Goal: Task Accomplishment & Management: Complete application form

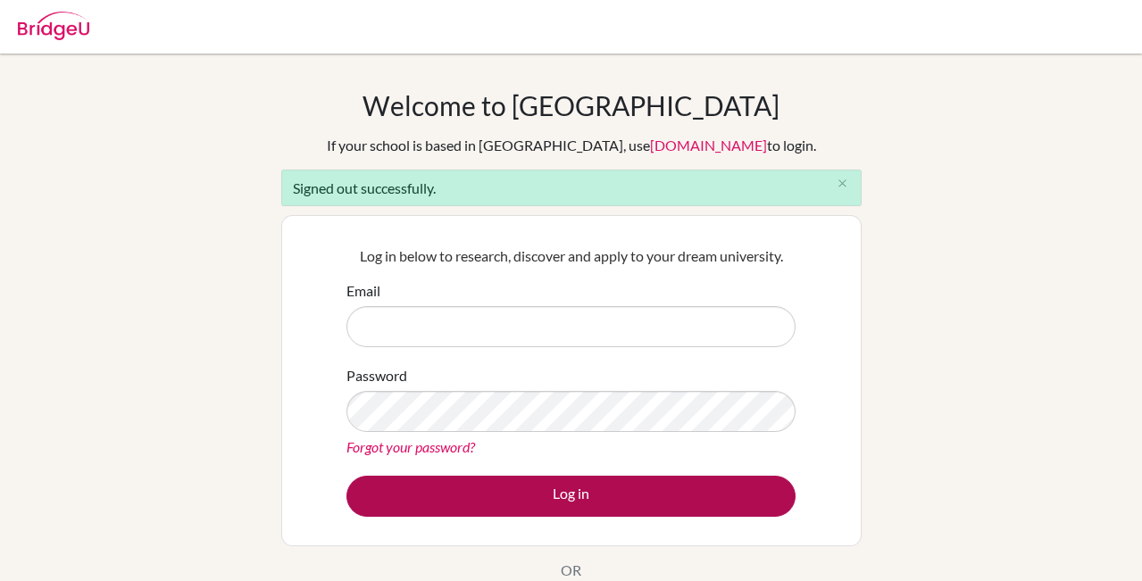
type input "[EMAIL_ADDRESS][DOMAIN_NAME]"
click at [556, 494] on button "Log in" at bounding box center [571, 496] width 449 height 41
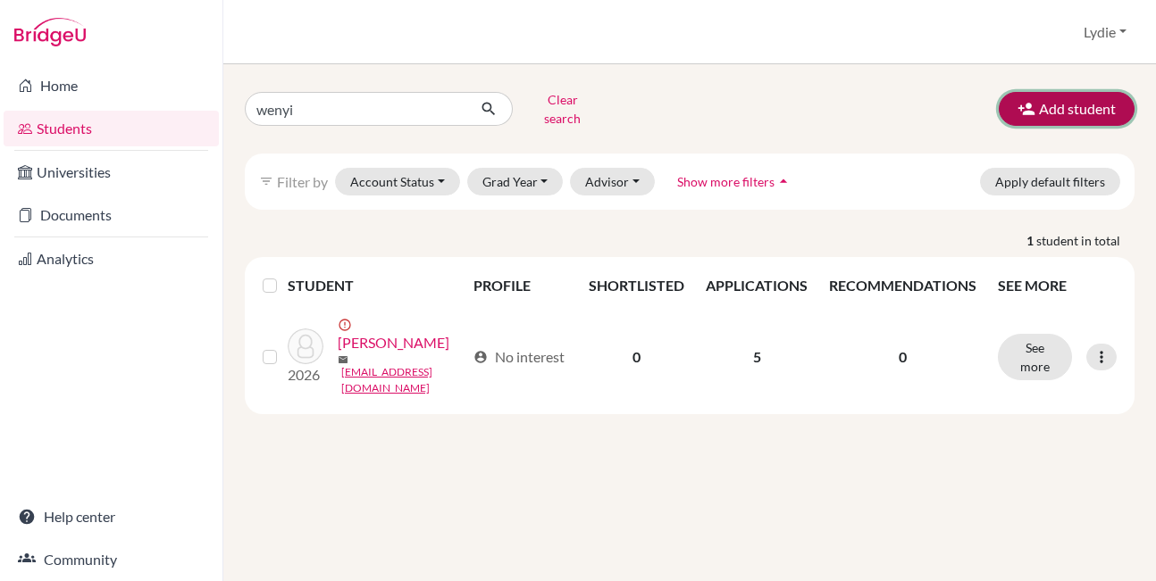
click at [1045, 101] on button "Add student" at bounding box center [1067, 109] width 136 height 34
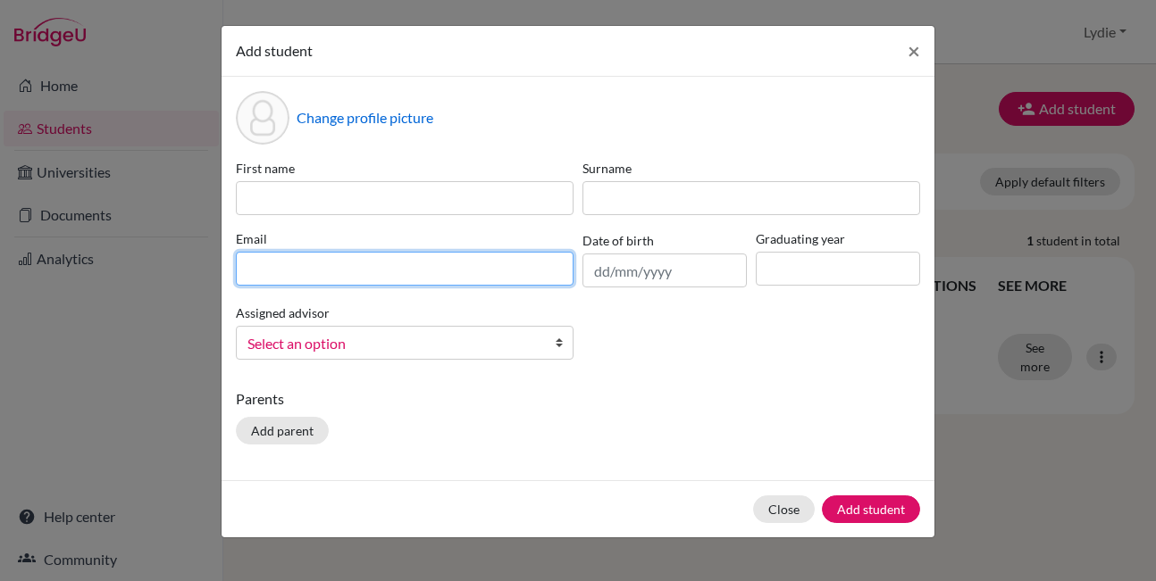
click at [321, 272] on input at bounding box center [405, 269] width 338 height 34
paste input "[EMAIL_ADDRESS][DOMAIN_NAME]"
type input "[EMAIL_ADDRESS][DOMAIN_NAME]"
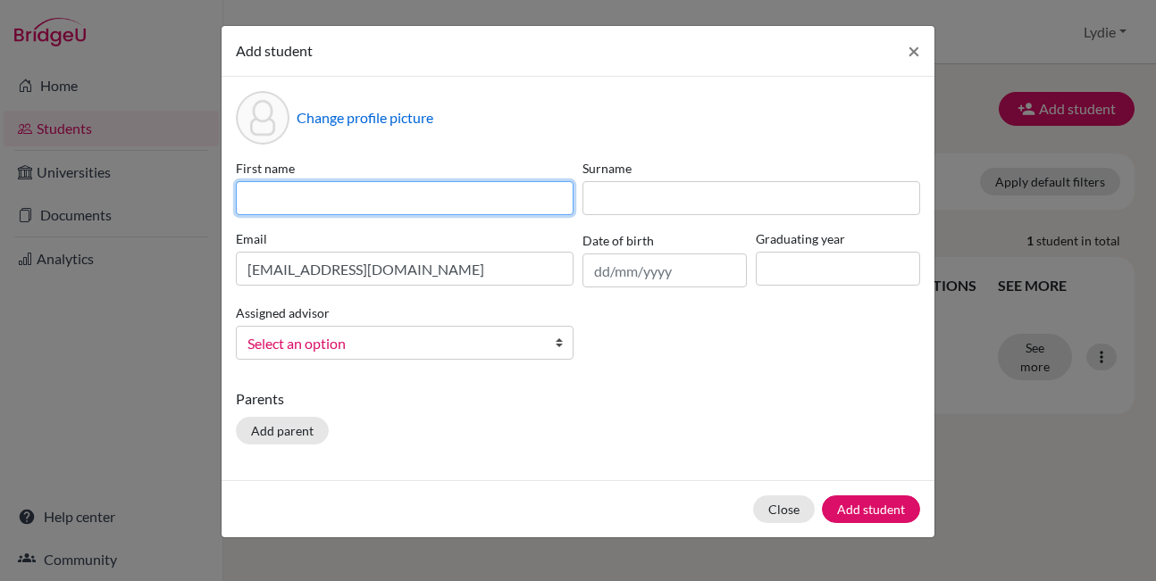
click at [335, 209] on input at bounding box center [405, 198] width 338 height 34
type input "Ao"
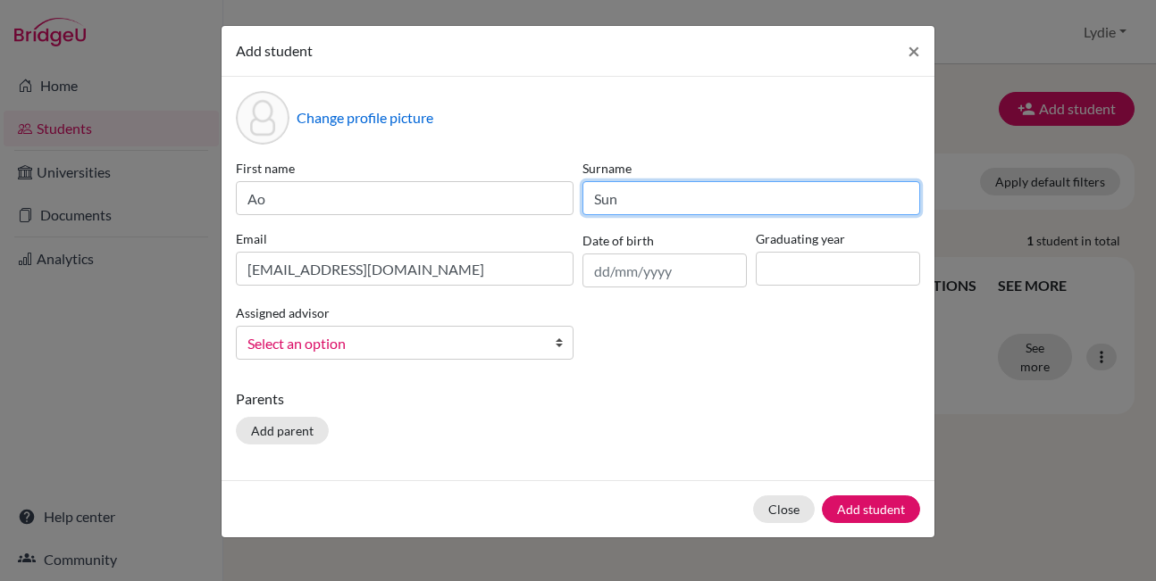
type input "Sun"
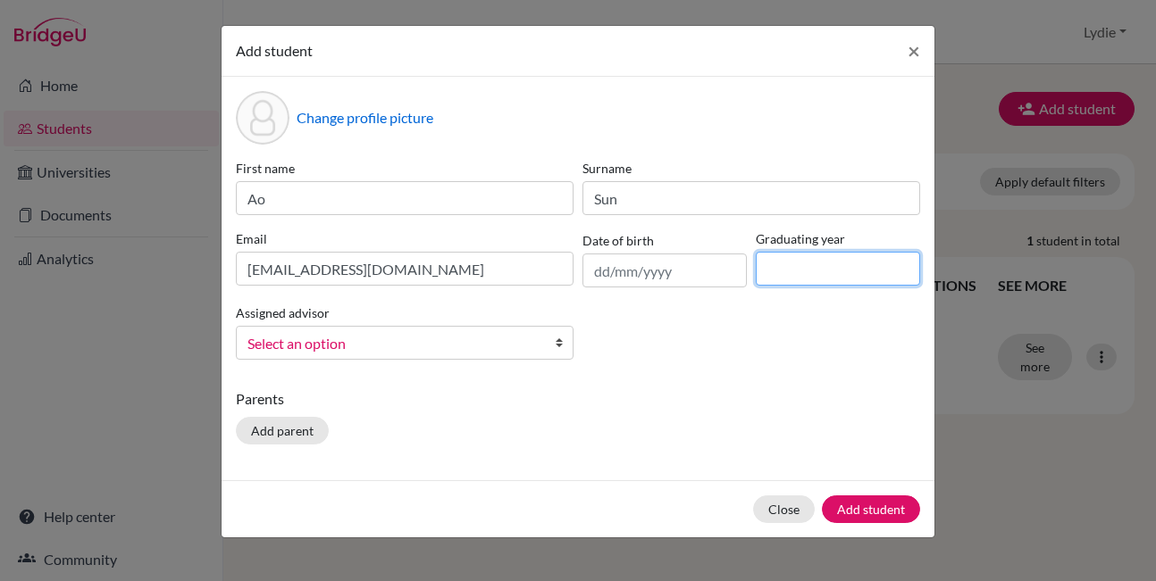
click at [788, 259] on input at bounding box center [838, 269] width 164 height 34
type input "2026"
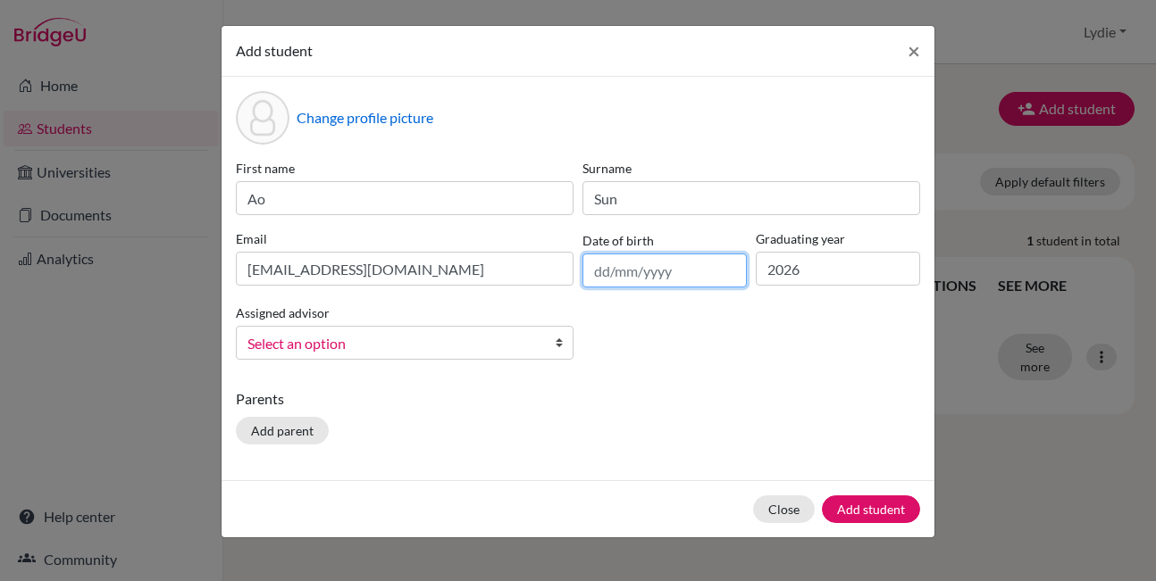
click at [638, 277] on input "text" at bounding box center [664, 271] width 164 height 34
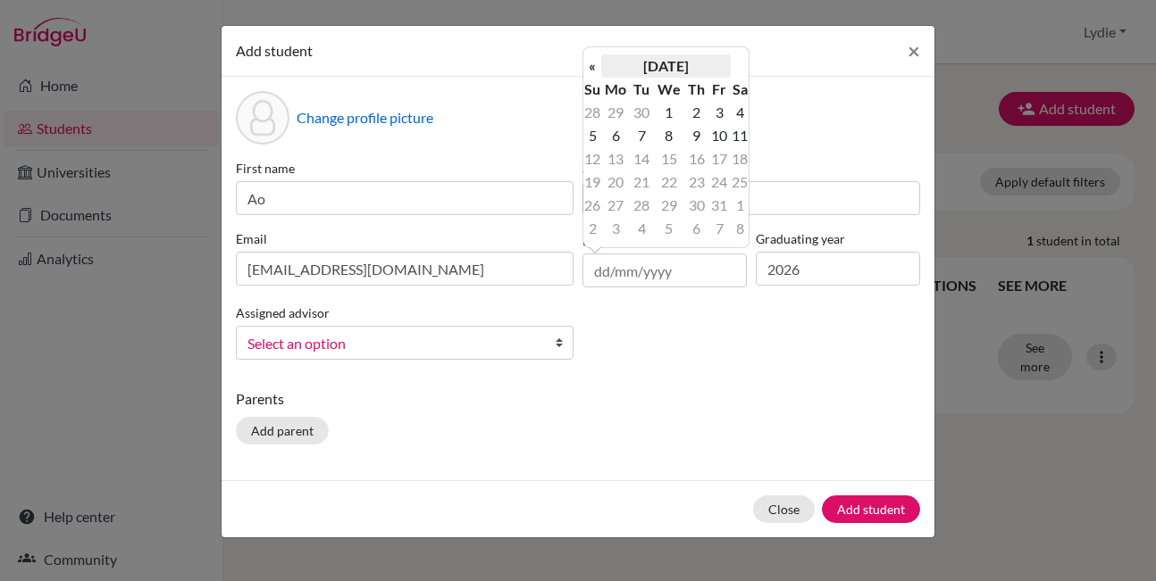
click at [683, 63] on th "October 2025" at bounding box center [666, 65] width 130 height 23
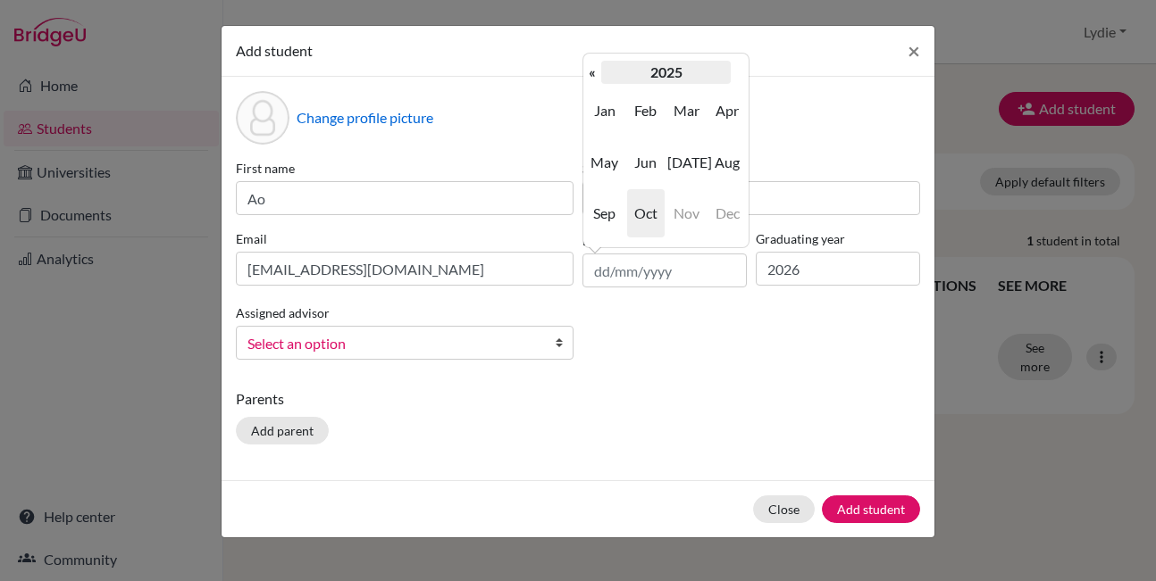
click at [667, 69] on th "2025" at bounding box center [666, 72] width 130 height 23
click at [595, 70] on th "«" at bounding box center [592, 72] width 18 height 23
click at [643, 209] on span "2008" at bounding box center [646, 213] width 38 height 48
click at [685, 116] on span "Mar" at bounding box center [686, 111] width 38 height 48
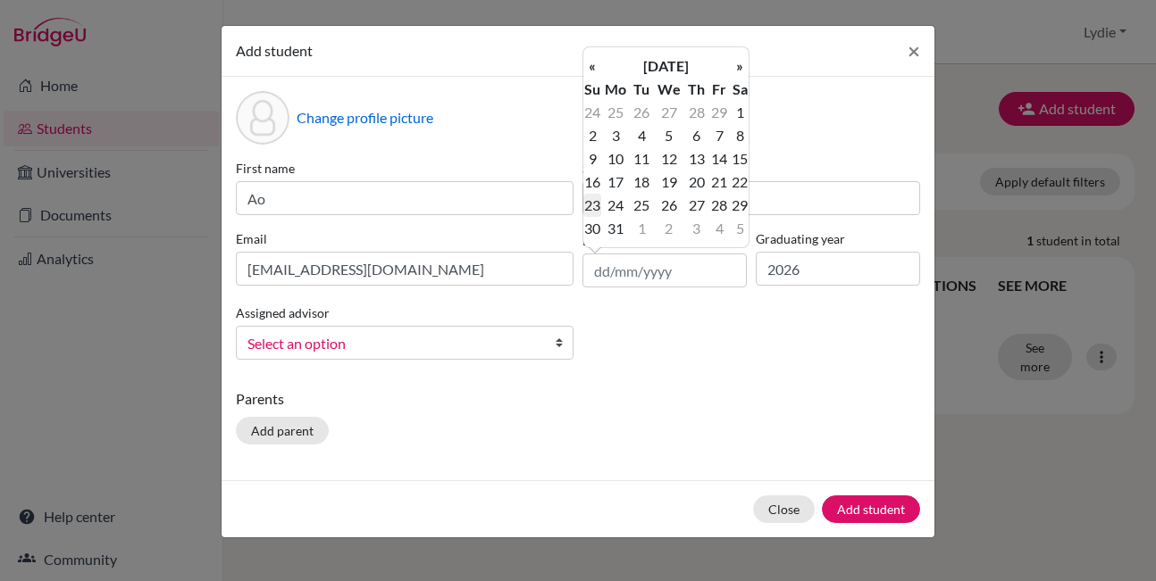
click at [591, 205] on td "23" at bounding box center [592, 205] width 18 height 23
type input "23/03/2008"
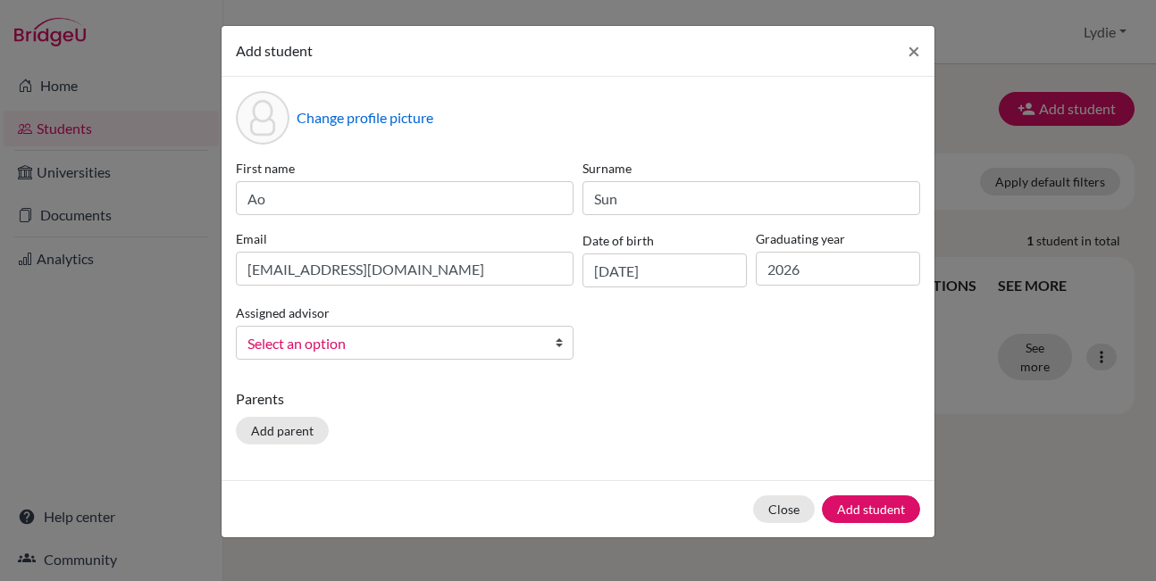
click at [649, 322] on div "First name Ao Surname Sun Email sunao20080323@163.com Date of birth 23/03/2008 …" at bounding box center [577, 266] width 693 height 215
click at [851, 507] on button "Add student" at bounding box center [871, 510] width 98 height 28
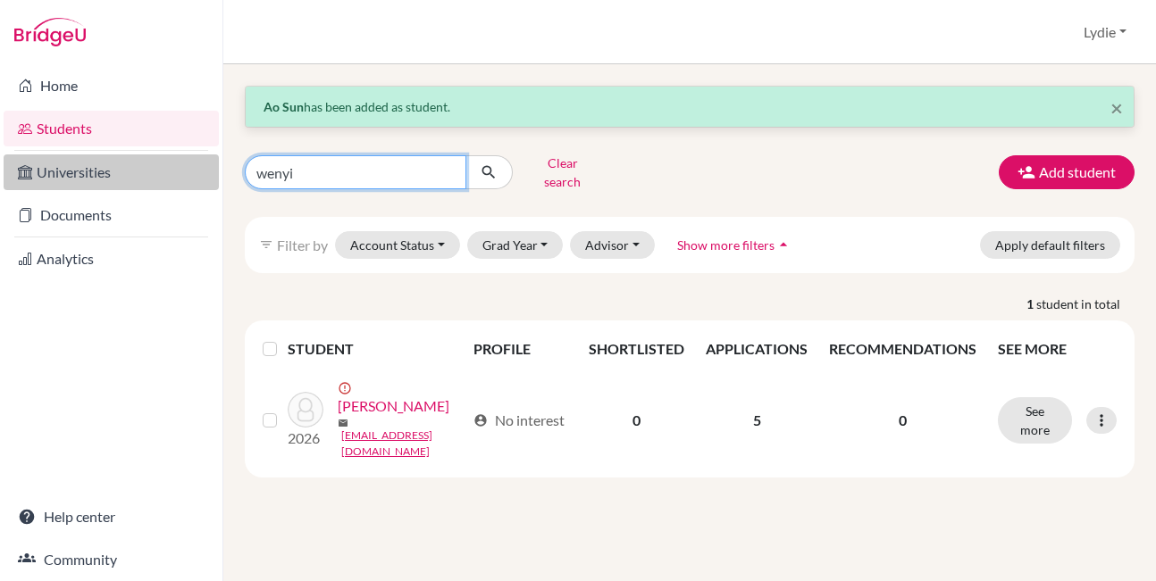
drag, startPoint x: 320, startPoint y: 165, endPoint x: 182, endPoint y: 159, distance: 137.7
click at [182, 159] on div "Home Students Universities Documents Analytics Help center Community Students o…" at bounding box center [578, 290] width 1156 height 581
type input "ao sun"
click button "submit" at bounding box center [488, 172] width 47 height 34
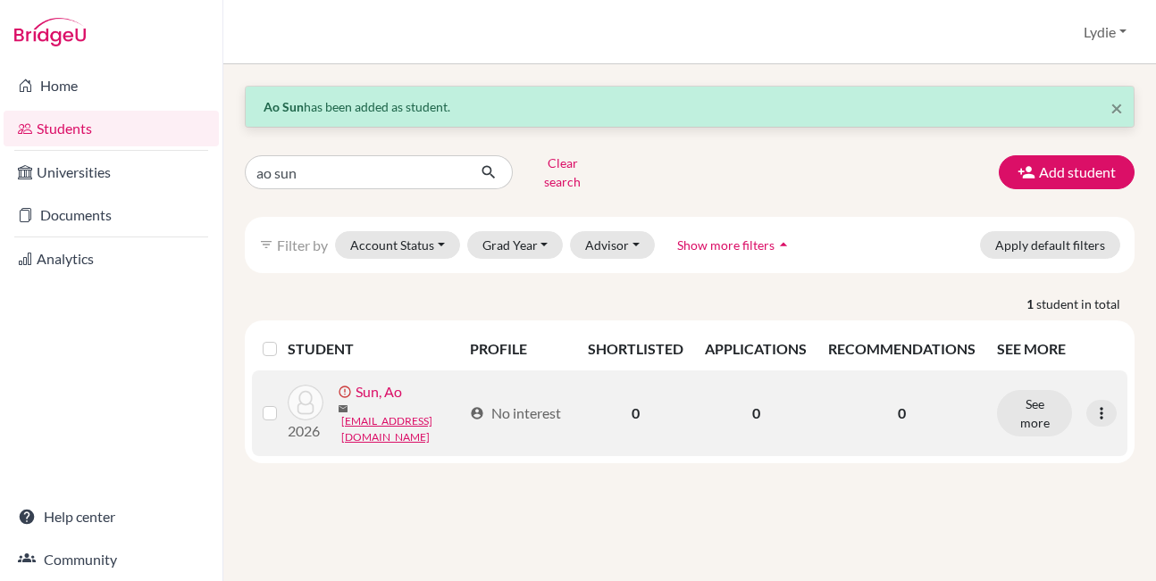
click at [379, 383] on link "Sun, Ao" at bounding box center [378, 391] width 46 height 21
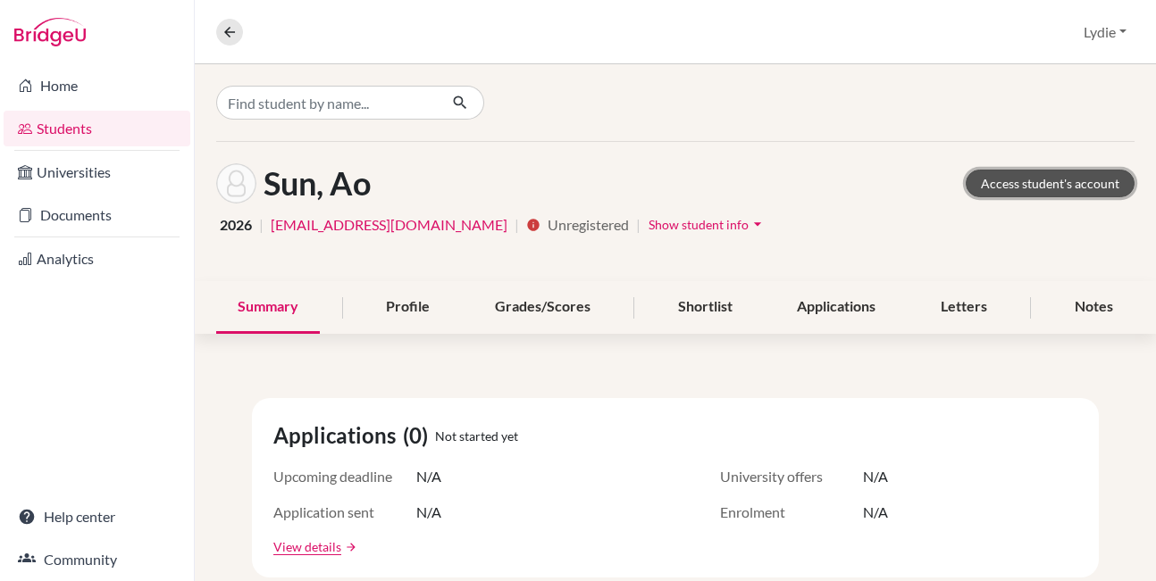
click at [989, 179] on link "Access student's account" at bounding box center [1050, 184] width 169 height 28
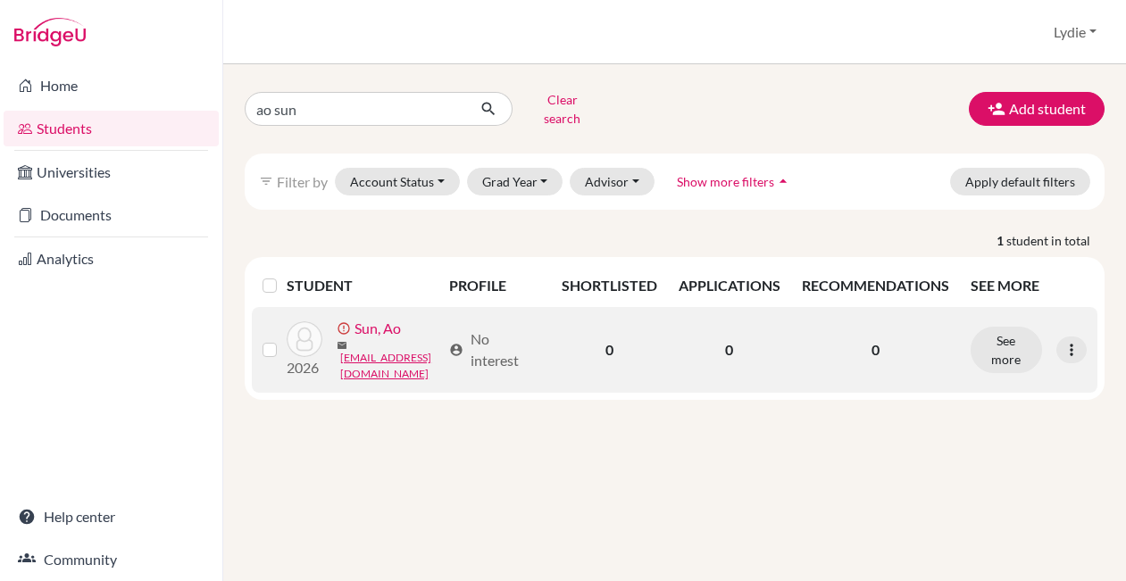
click at [355, 339] on link "Sun, Ao" at bounding box center [378, 328] width 46 height 21
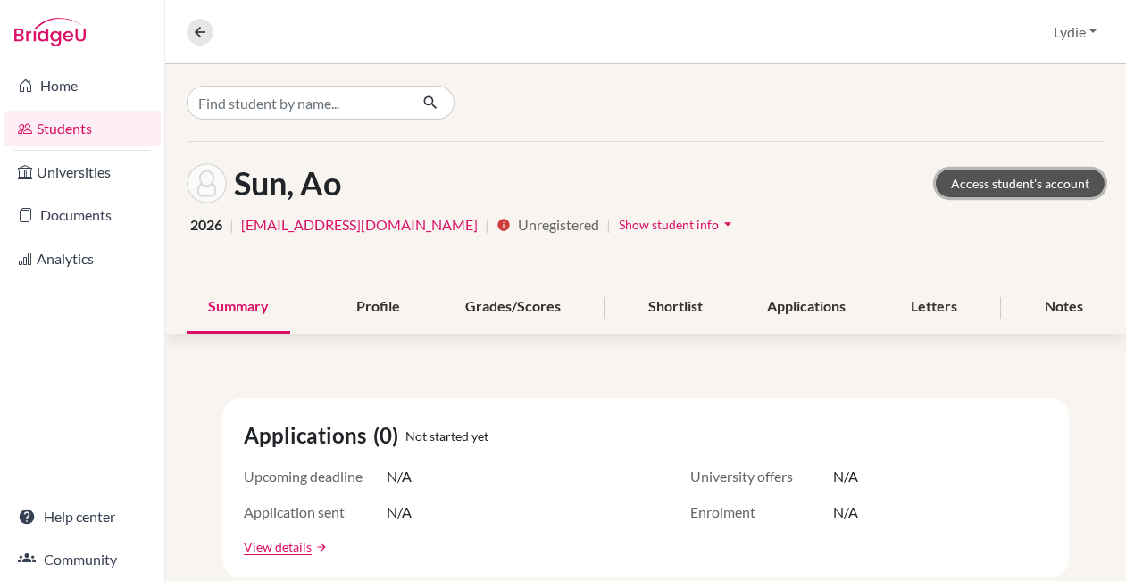
click at [999, 180] on link "Access student's account" at bounding box center [1020, 184] width 169 height 28
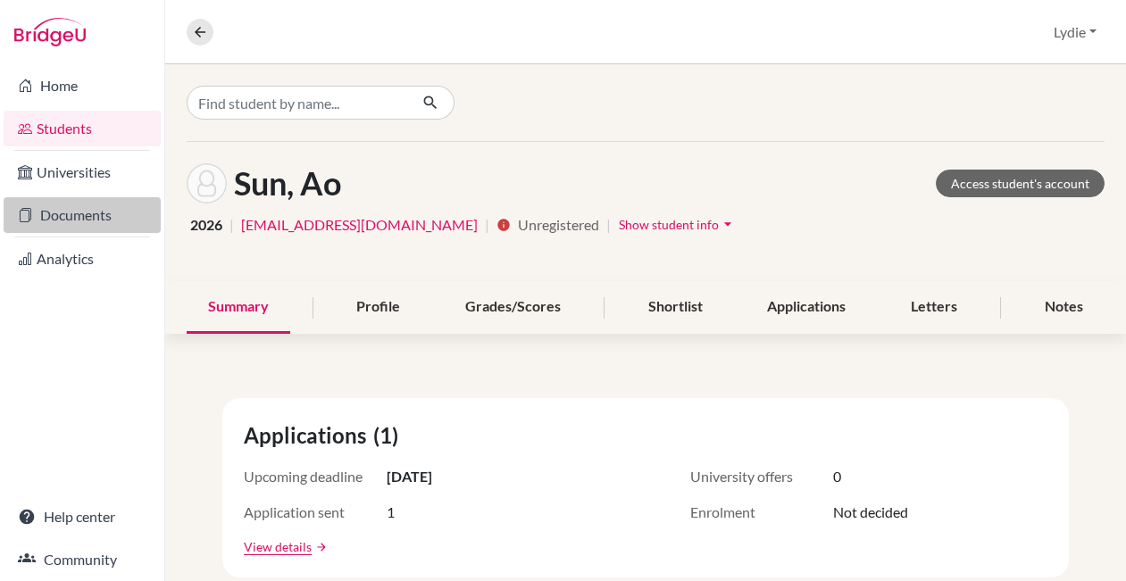
click at [68, 214] on link "Documents" at bounding box center [82, 215] width 157 height 36
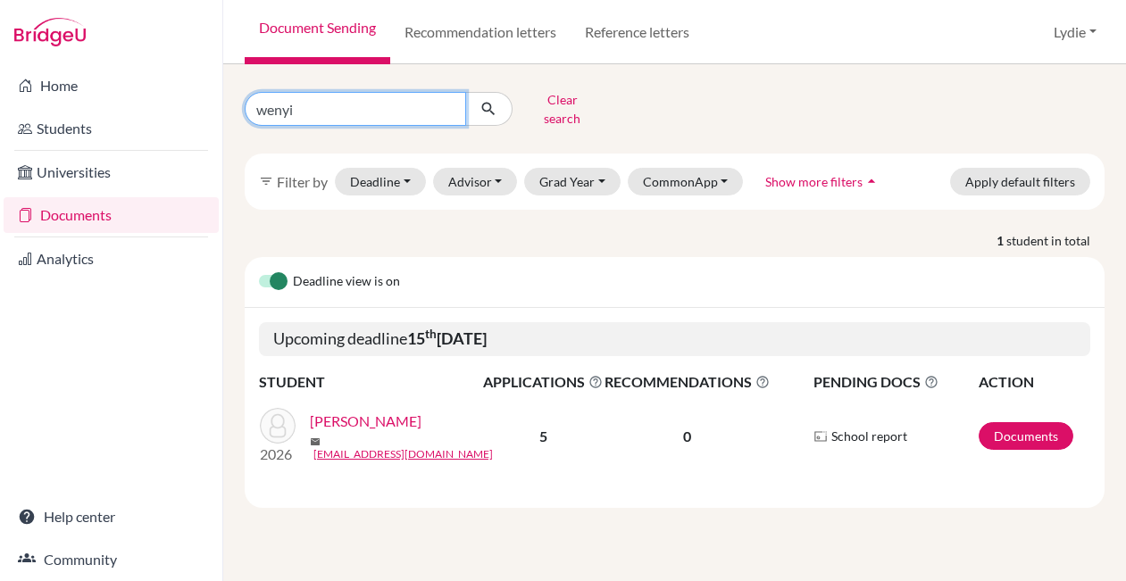
drag, startPoint x: 320, startPoint y: 103, endPoint x: 222, endPoint y: 98, distance: 98.4
click at [222, 99] on div "Home Students Universities Documents Analytics Help center Community Document S…" at bounding box center [563, 290] width 1126 height 581
type input "ao"
click at [493, 100] on icon "submit" at bounding box center [489, 109] width 18 height 18
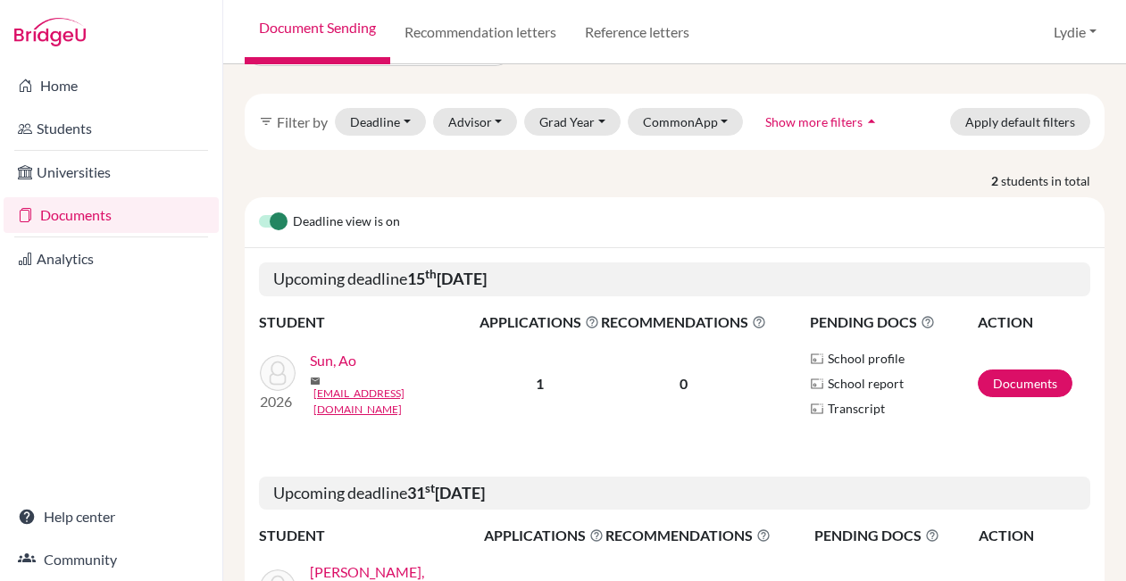
scroll to position [171, 0]
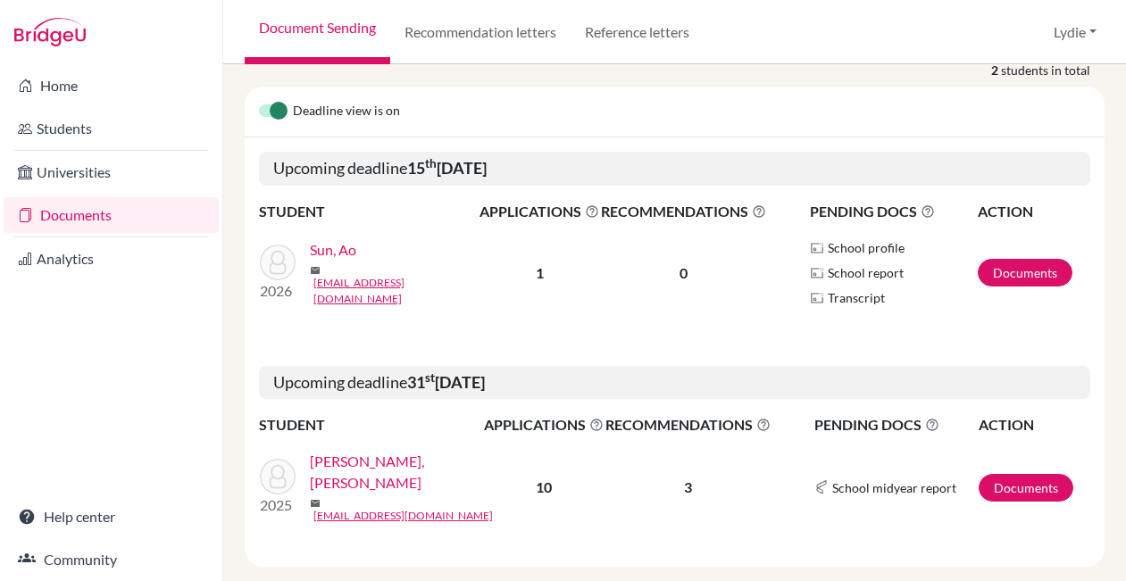
click at [322, 247] on link "Sun, Ao" at bounding box center [333, 249] width 46 height 21
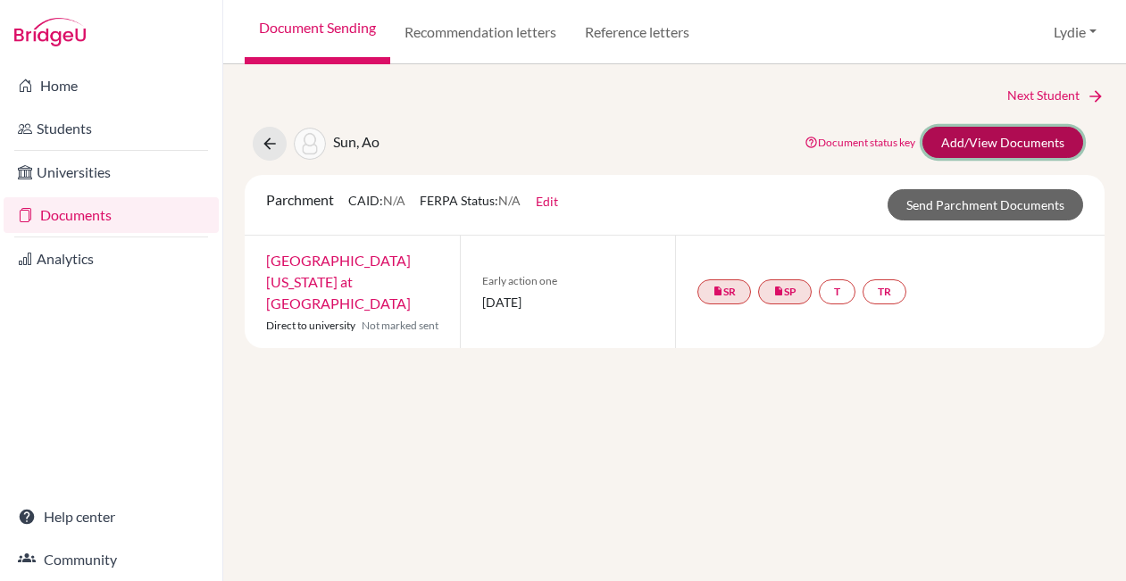
click at [977, 141] on link "Add/View Documents" at bounding box center [1003, 142] width 161 height 31
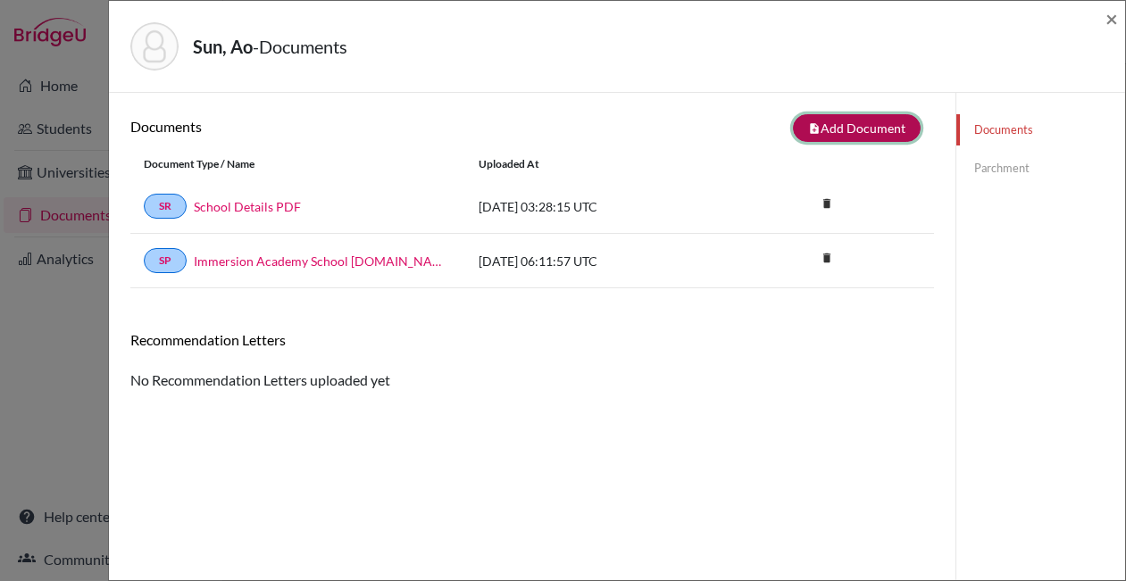
click at [832, 125] on button "note_add Add Document" at bounding box center [857, 128] width 128 height 28
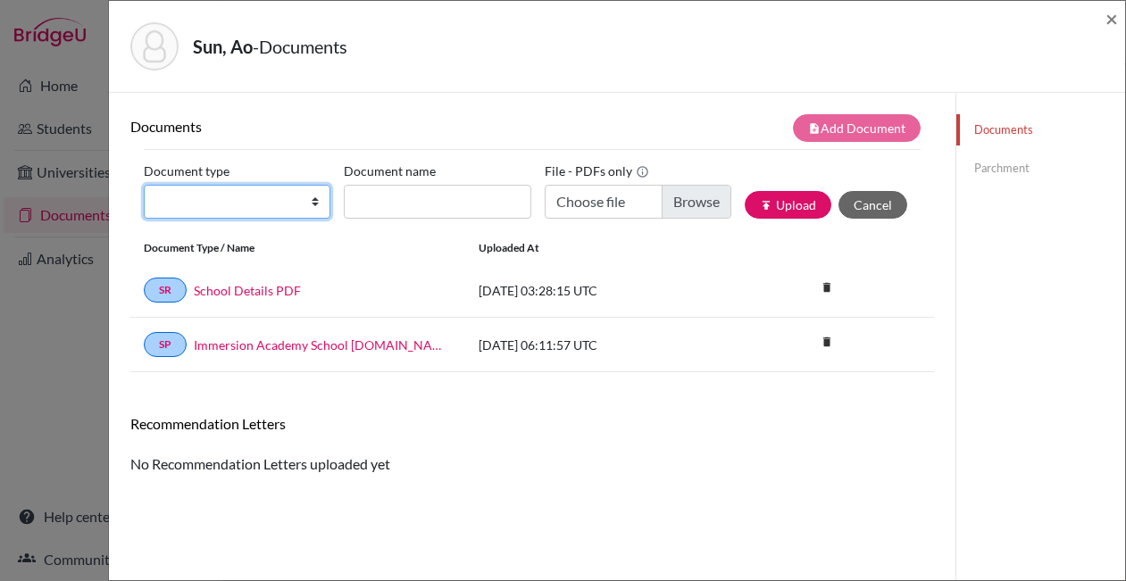
click at [205, 212] on select "Change explanation for Common App reports Counselor recommendation Fee waiver I…" at bounding box center [237, 202] width 187 height 34
select select "2"
click at [144, 185] on select "Change explanation for Common App reports Counselor recommendation Fee waiver I…" at bounding box center [237, 202] width 187 height 34
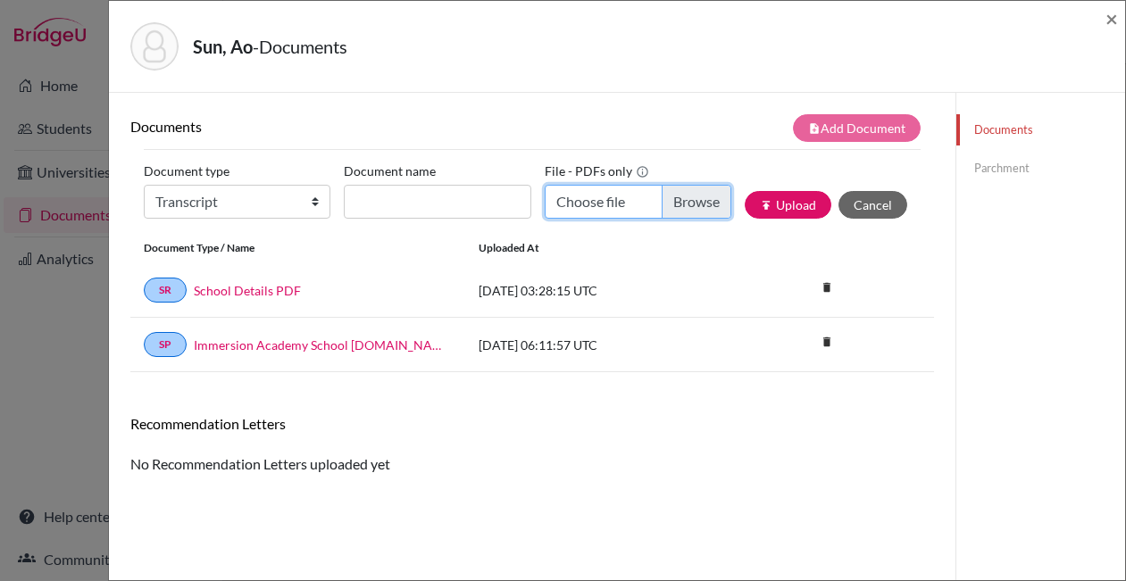
click at [679, 200] on input "Choose file" at bounding box center [638, 202] width 187 height 34
type input "C:\fakepath\Ao_Sun-Immersion_Transcript.pdf"
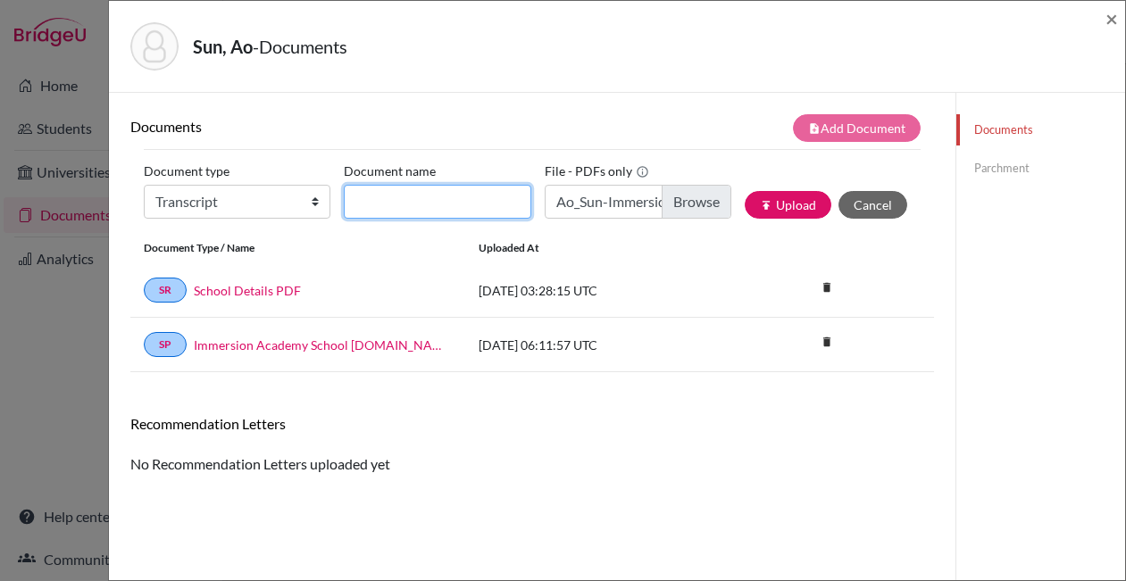
click at [397, 206] on input "Document name" at bounding box center [437, 202] width 187 height 34
type input "Transcript"
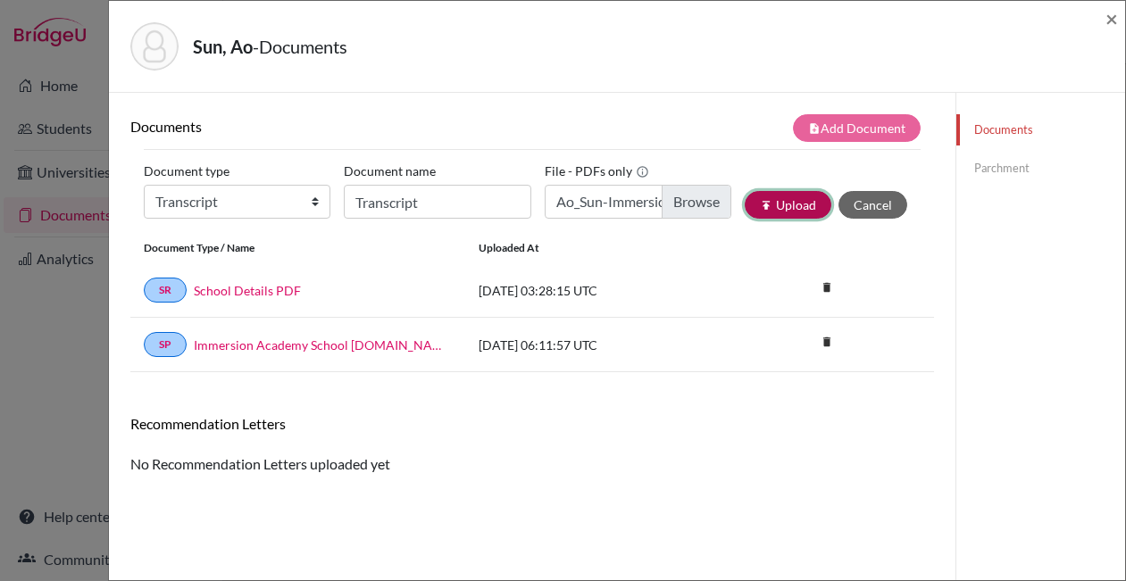
click at [760, 209] on icon "publish" at bounding box center [766, 205] width 13 height 13
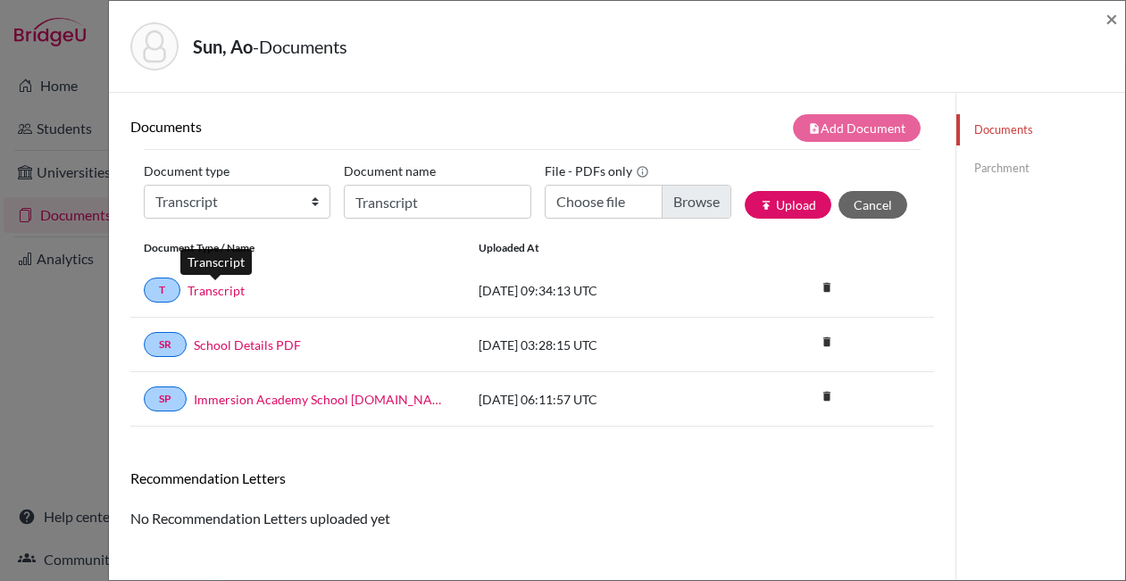
click at [198, 291] on link "Transcript" at bounding box center [216, 290] width 57 height 19
click at [627, 464] on div "Documents note_add Add Document Document type Change explanation for Common App…" at bounding box center [532, 321] width 804 height 415
click at [1012, 173] on link "Parchment" at bounding box center [1041, 168] width 169 height 31
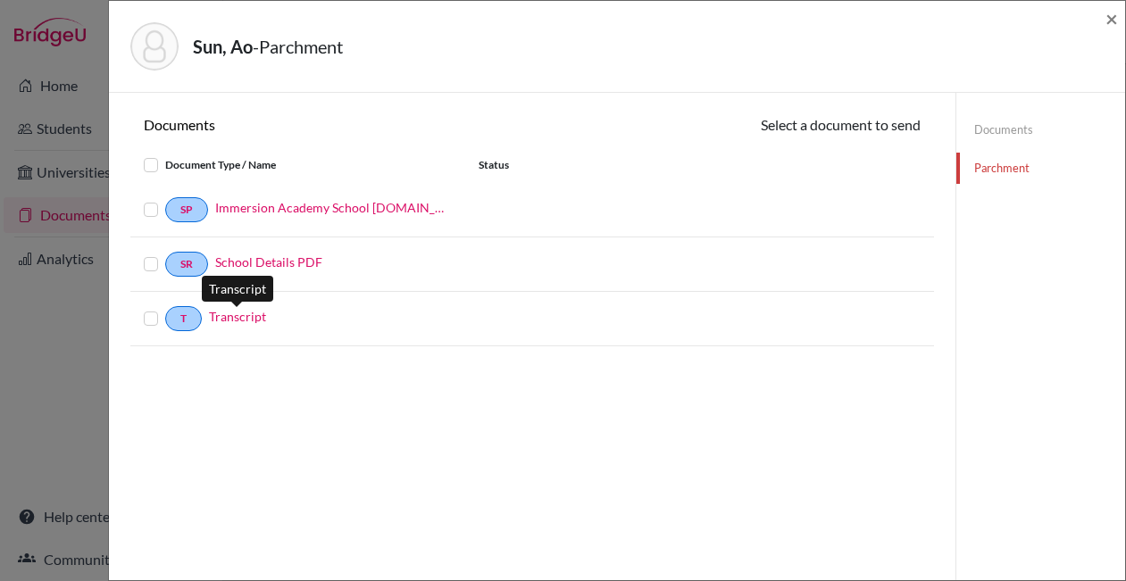
click at [239, 322] on link "Transcript" at bounding box center [237, 316] width 57 height 19
click at [165, 199] on label at bounding box center [165, 199] width 0 height 0
click at [0, 0] on input "checkbox" at bounding box center [0, 0] width 0 height 0
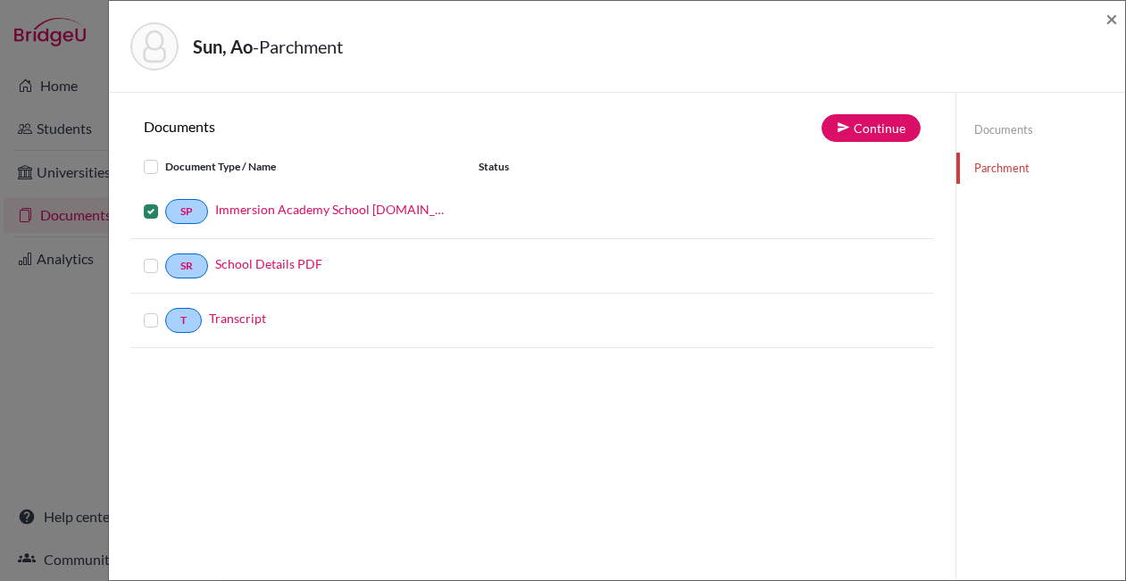
click at [165, 310] on label at bounding box center [165, 310] width 0 height 0
click at [0, 0] on input "checkbox" at bounding box center [0, 0] width 0 height 0
click at [857, 121] on button "Continue" at bounding box center [871, 128] width 99 height 28
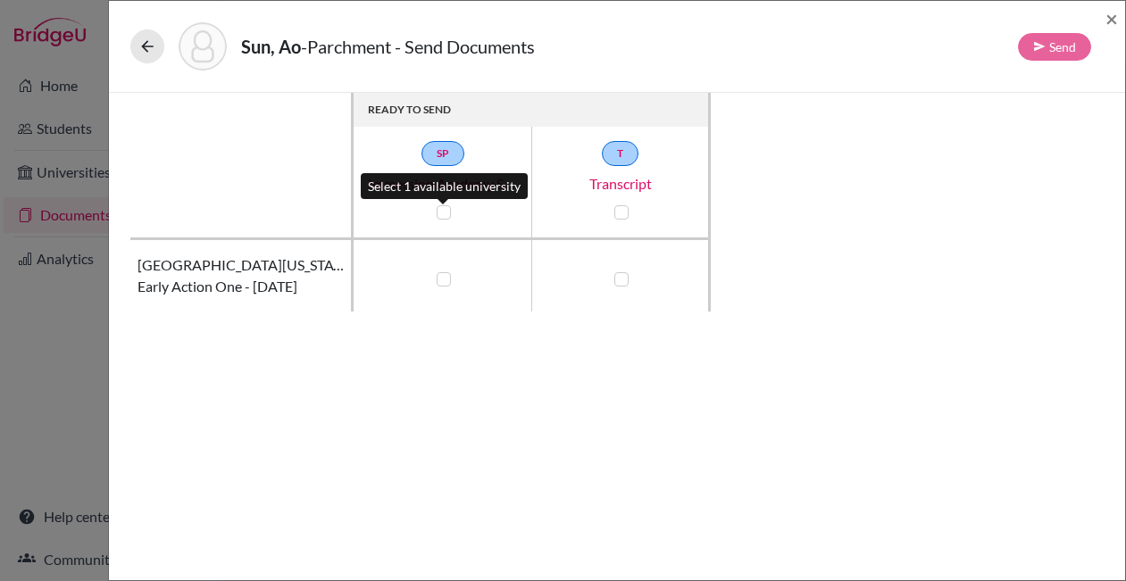
click at [441, 210] on label at bounding box center [444, 212] width 14 height 14
click at [441, 210] on input "checkbox" at bounding box center [439, 211] width 14 height 18
checkbox input "true"
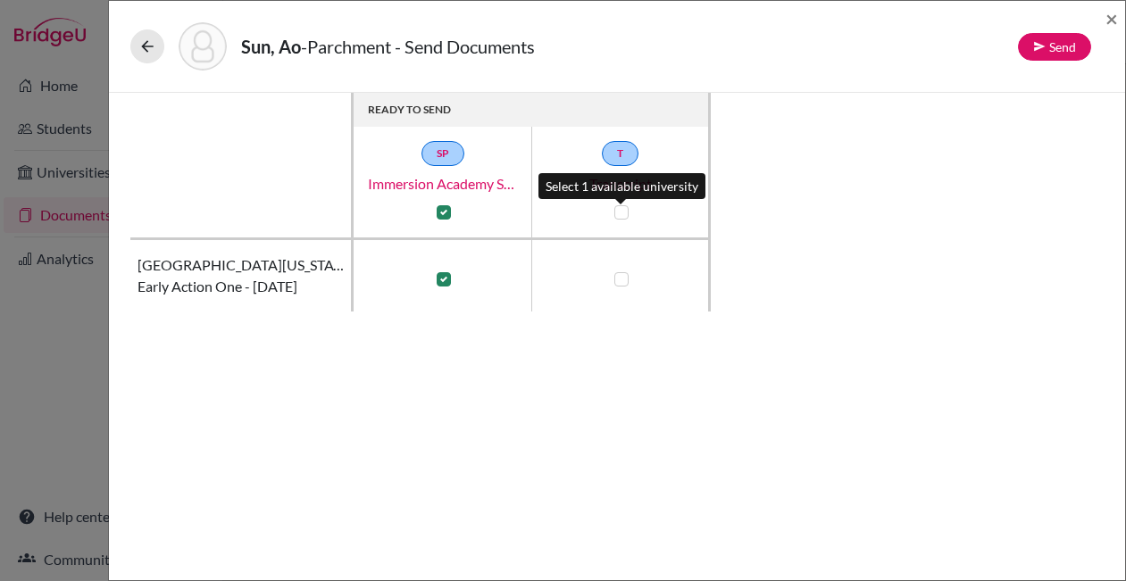
click at [624, 211] on label at bounding box center [622, 212] width 14 height 14
click at [624, 211] on input "checkbox" at bounding box center [617, 211] width 14 height 18
checkbox input "true"
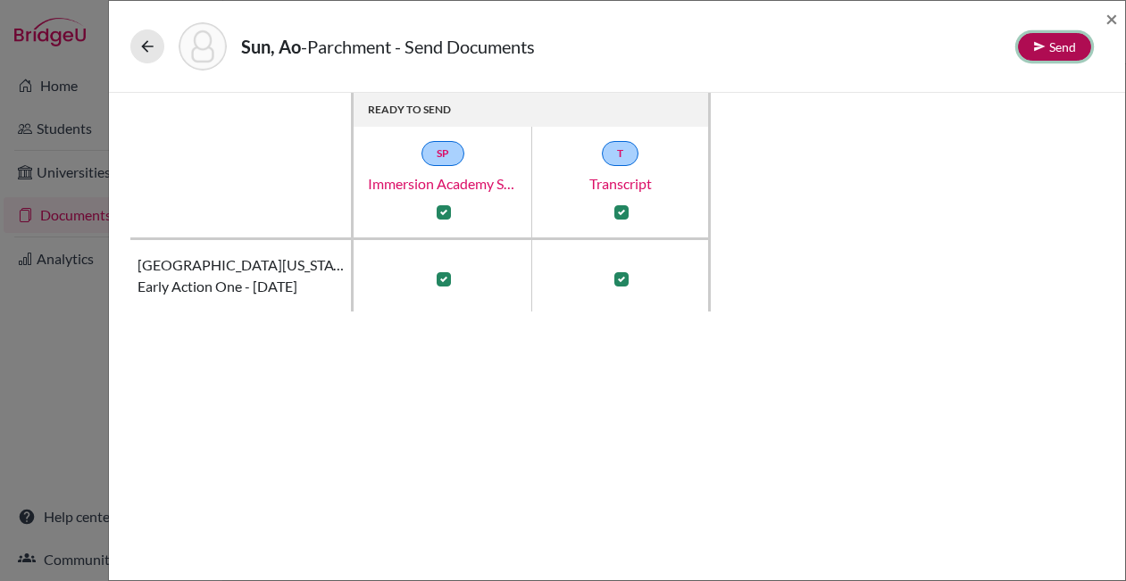
click at [1064, 49] on button "Send" at bounding box center [1054, 47] width 73 height 28
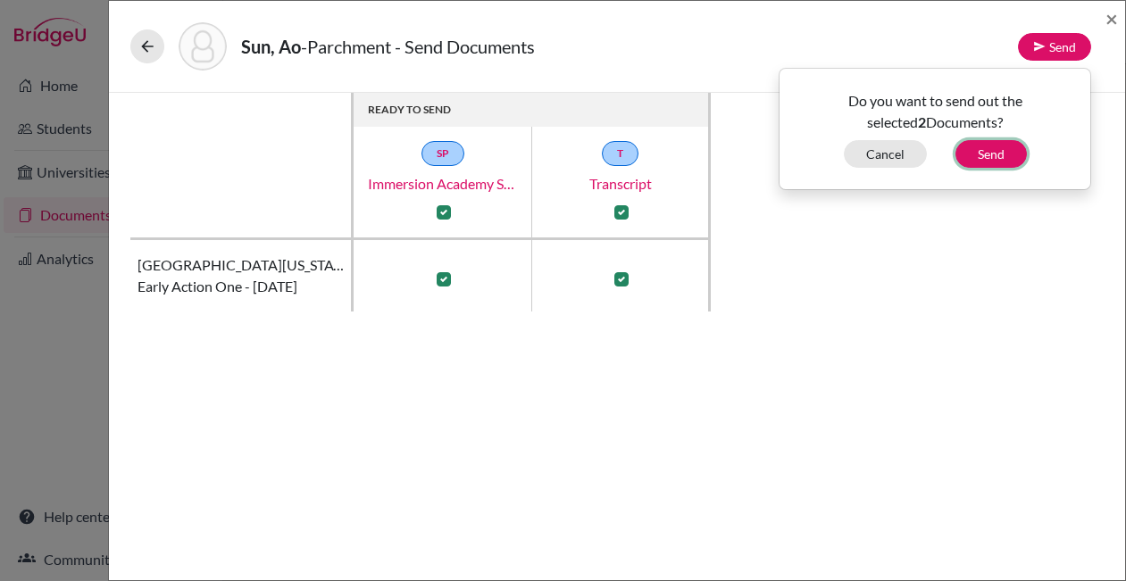
click at [985, 155] on button "Send" at bounding box center [991, 154] width 71 height 28
checkbox input "false"
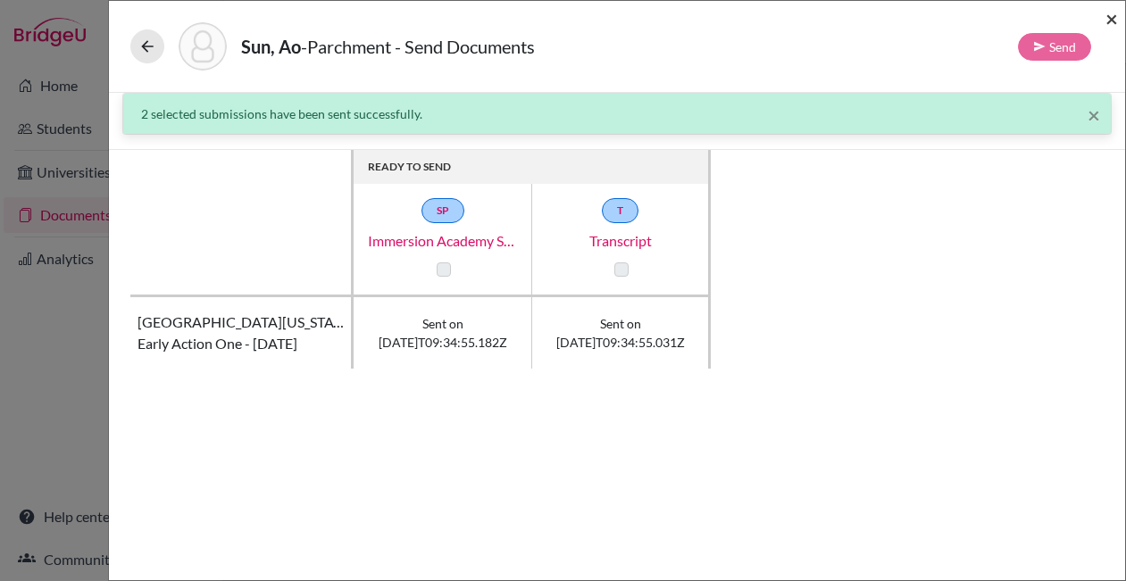
click at [1108, 20] on span "×" at bounding box center [1112, 18] width 13 height 26
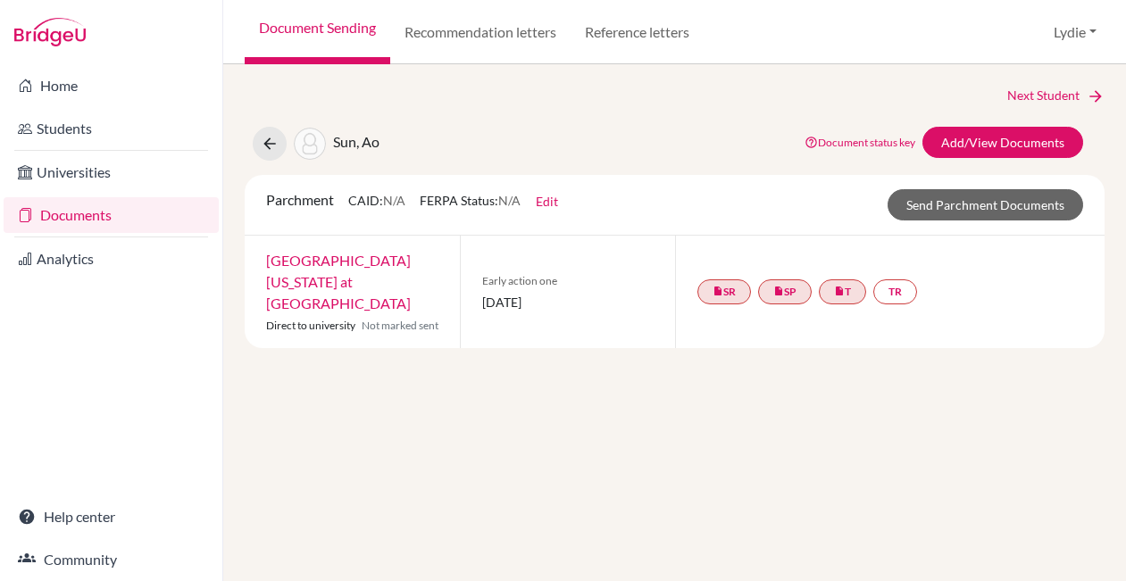
click at [471, 364] on div "Next Student Sun, Ao Document status key TR Requirement. Document not uploaded …" at bounding box center [674, 322] width 903 height 517
click at [350, 260] on link "University of North Carolina at Chapel Hill" at bounding box center [338, 282] width 145 height 60
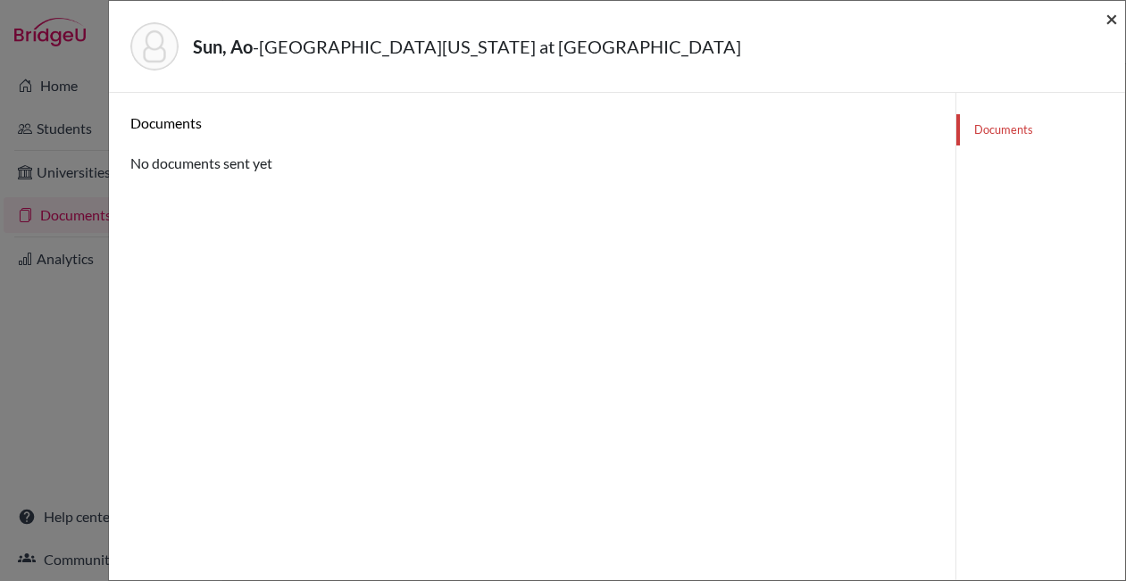
click at [1109, 17] on span "×" at bounding box center [1112, 18] width 13 height 26
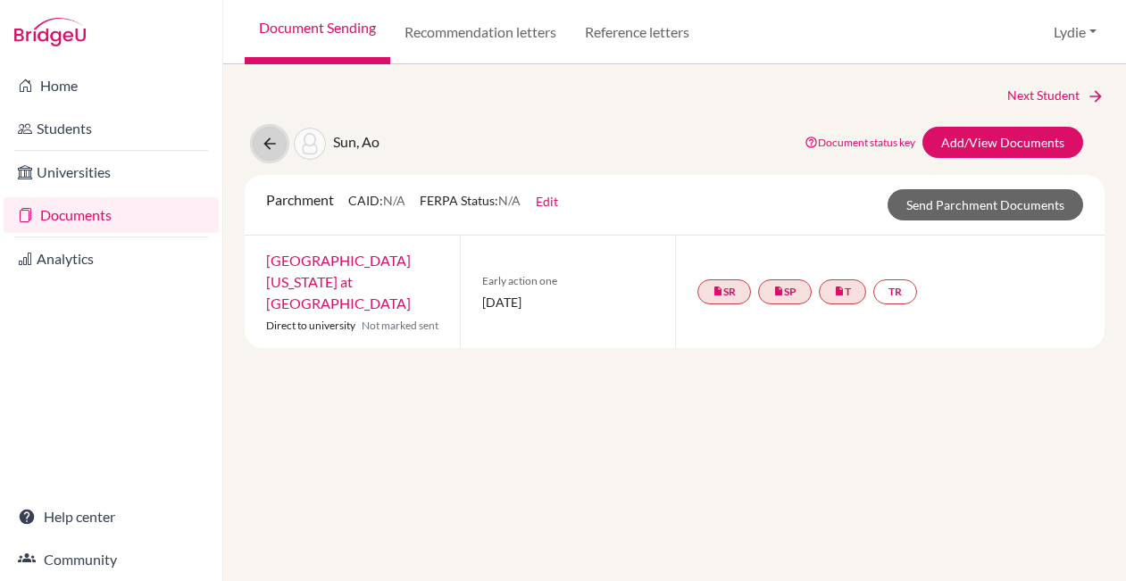
click at [272, 144] on icon at bounding box center [270, 144] width 18 height 18
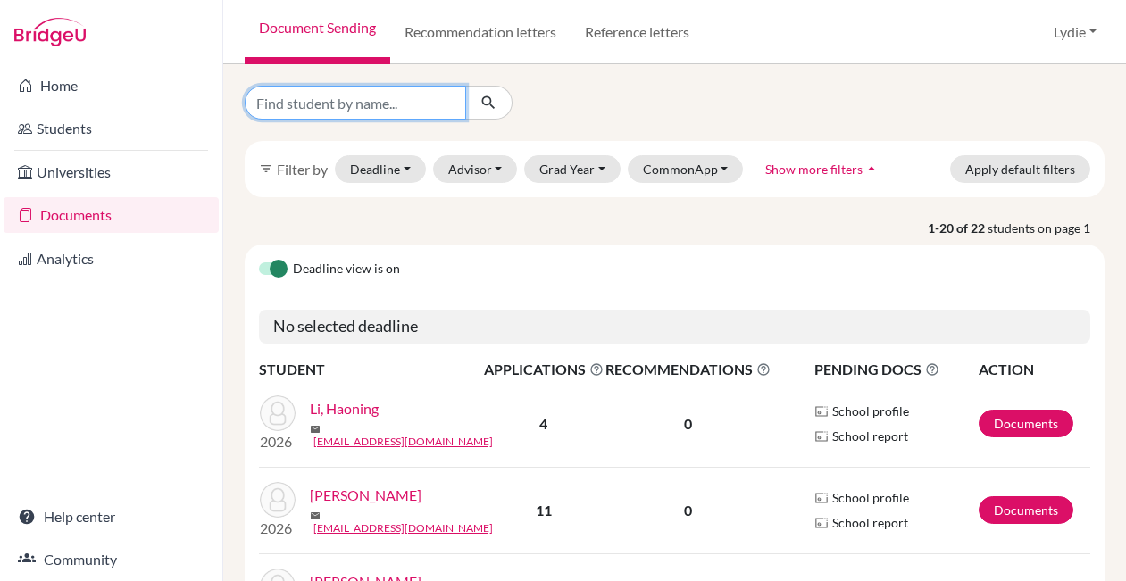
click at [368, 111] on input "Find student by name..." at bounding box center [356, 103] width 222 height 34
type input "ao"
click button "submit" at bounding box center [488, 103] width 47 height 34
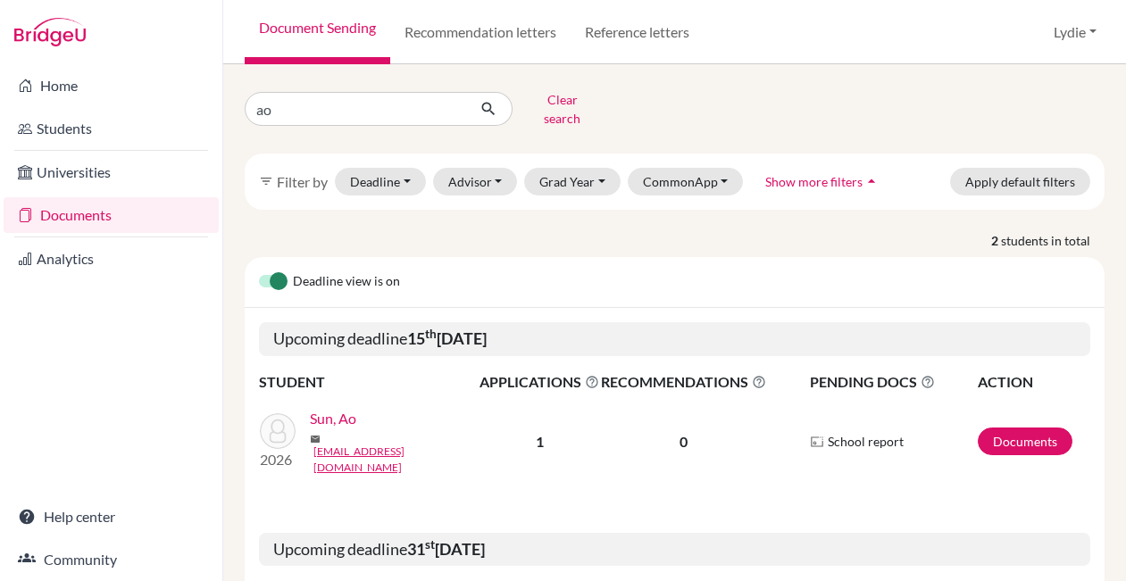
click at [330, 414] on link "Sun, Ao" at bounding box center [333, 418] width 46 height 21
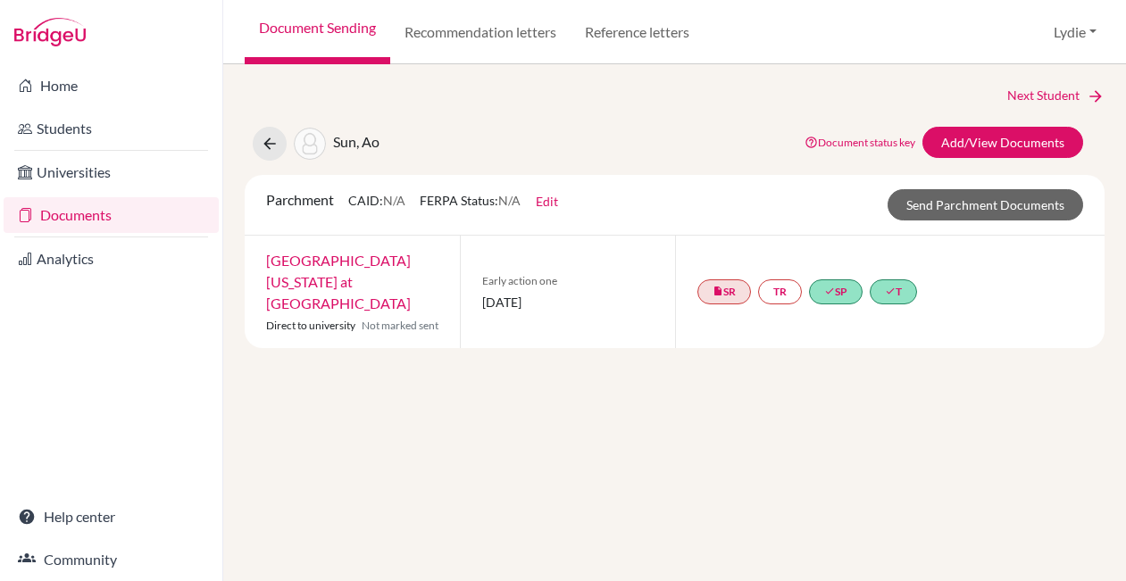
click at [622, 435] on div "Next Student Sun, Ao Document status key TR Requirement. Document not uploaded …" at bounding box center [674, 322] width 903 height 517
click at [902, 280] on link "done T" at bounding box center [893, 292] width 47 height 25
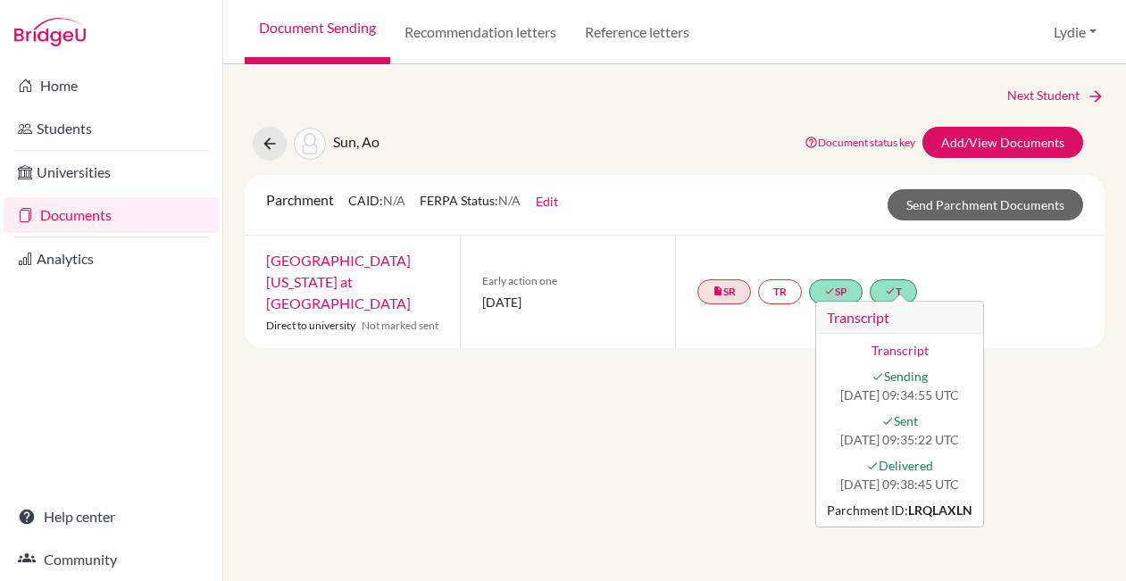
click at [361, 263] on link "[GEOGRAPHIC_DATA][US_STATE] at [GEOGRAPHIC_DATA]" at bounding box center [338, 282] width 145 height 60
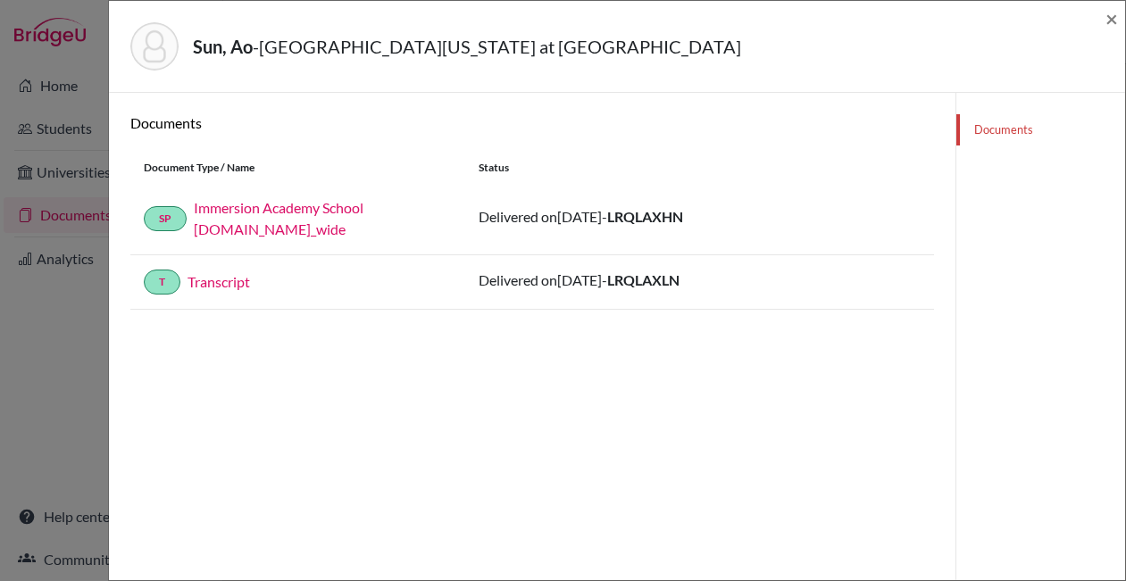
drag, startPoint x: 640, startPoint y: 282, endPoint x: 743, endPoint y: 282, distance: 102.7
click at [743, 282] on div "Delivered on [DATE] - LRQLAXLN" at bounding box center [700, 282] width 442 height 25
copy span "LRQLAXLN"
